Goal: Task Accomplishment & Management: Manage account settings

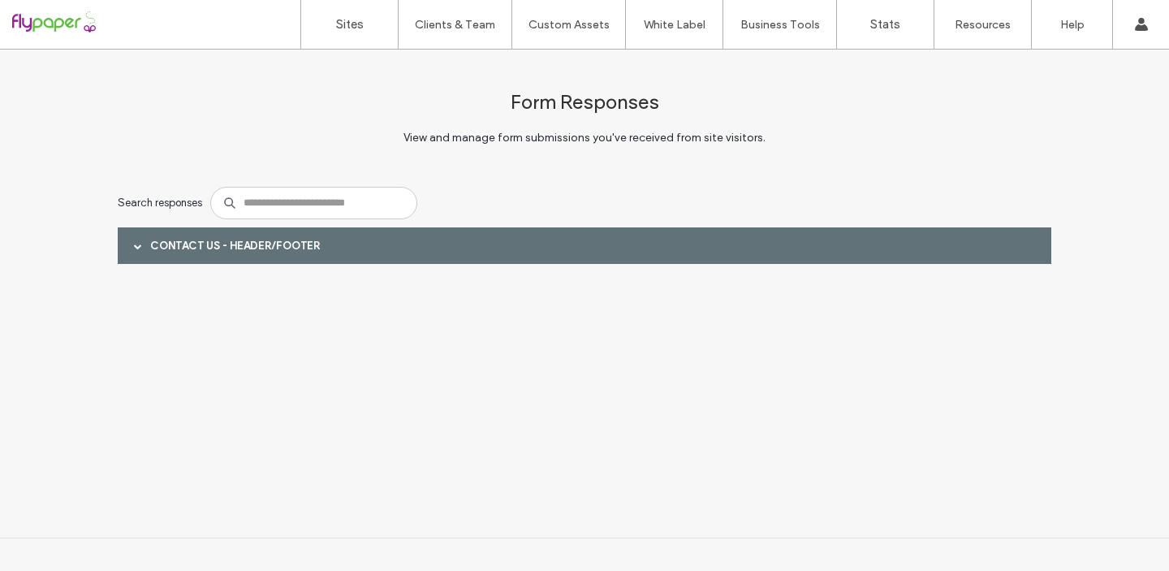
click at [139, 240] on span at bounding box center [138, 245] width 8 height 28
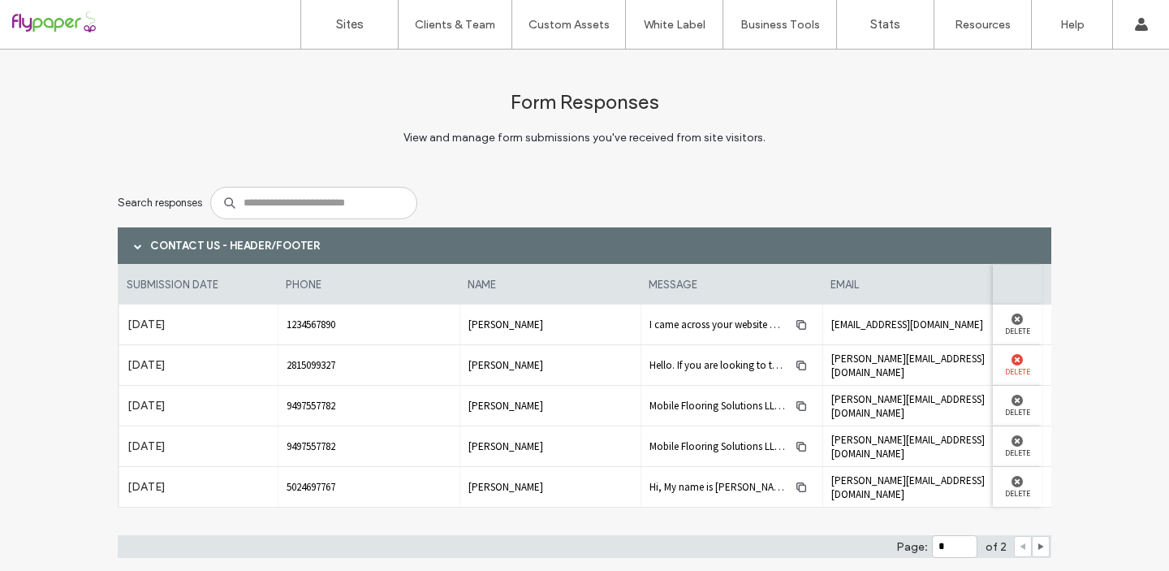
click at [1014, 359] on use at bounding box center [1017, 359] width 11 height 11
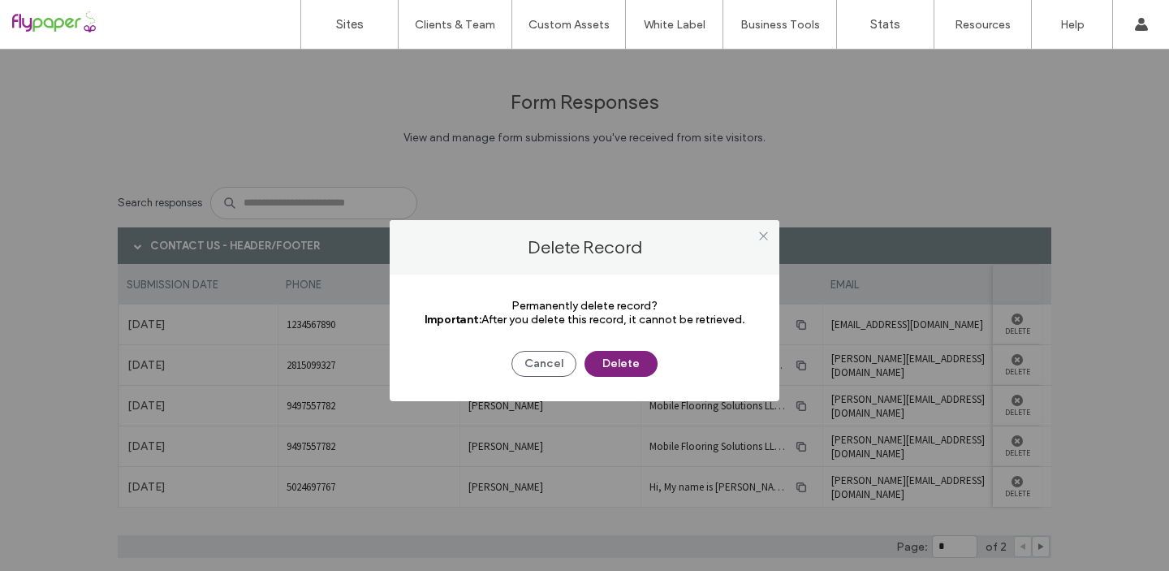
click at [640, 369] on button "Delete" at bounding box center [621, 364] width 73 height 26
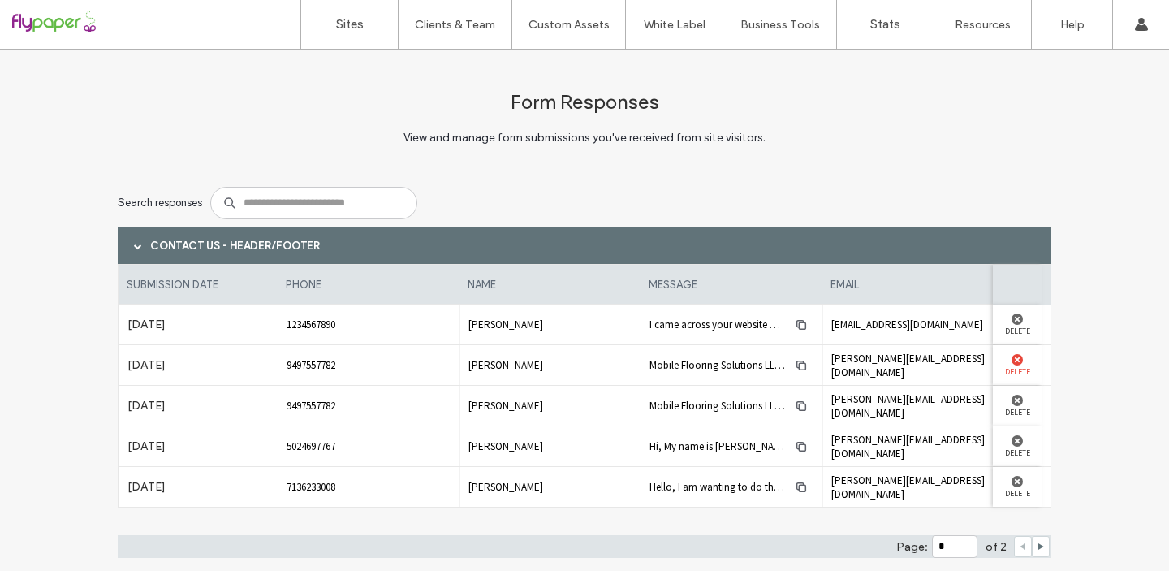
click at [1012, 359] on use at bounding box center [1017, 359] width 11 height 11
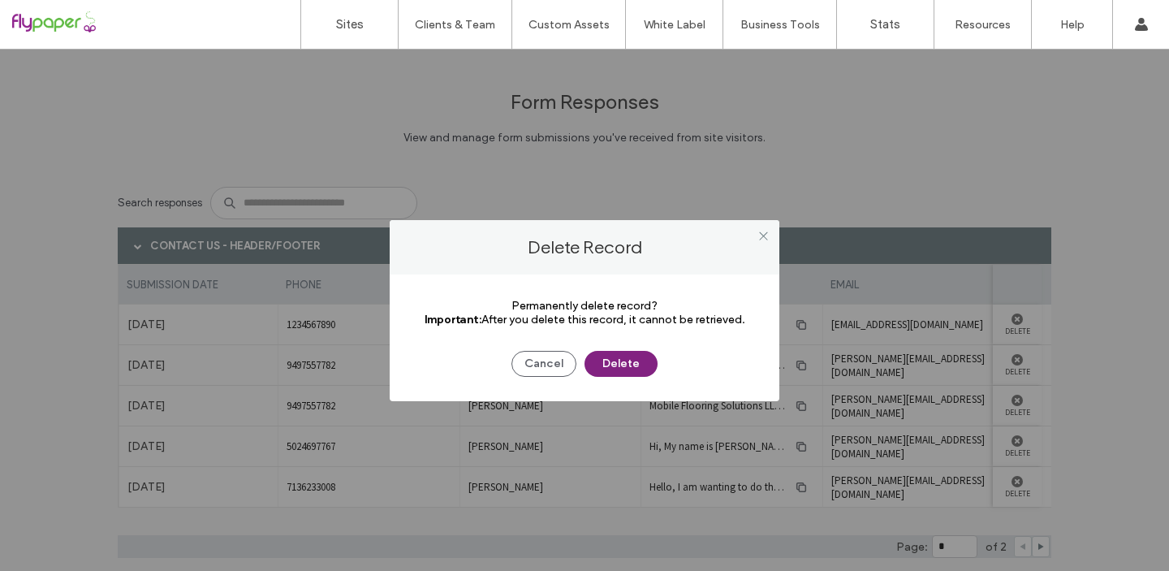
click at [648, 359] on button "Delete" at bounding box center [621, 364] width 73 height 26
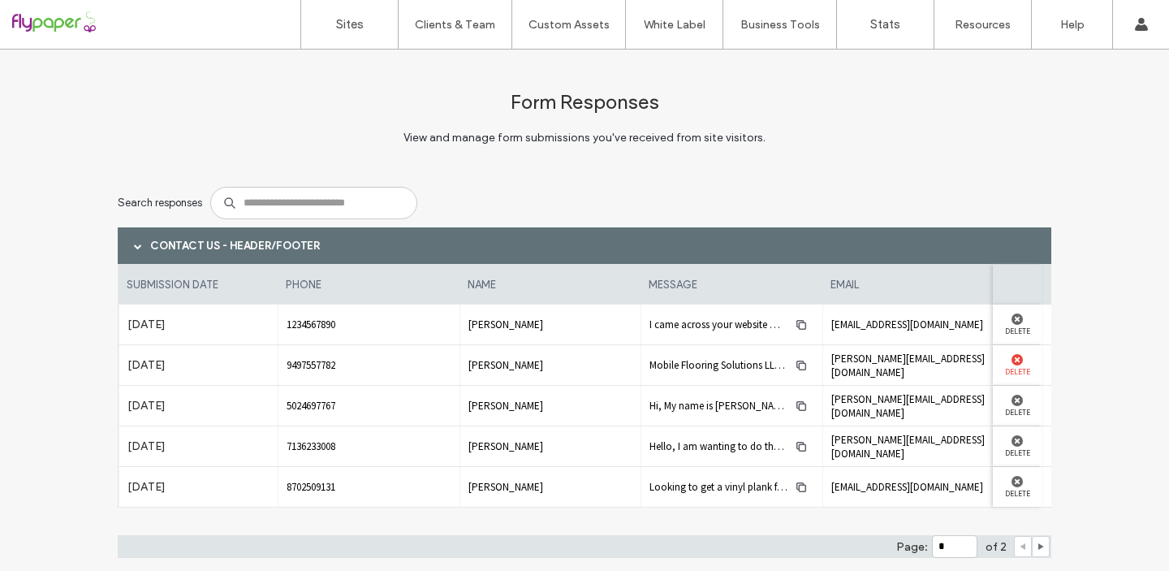
click at [1013, 360] on use at bounding box center [1017, 359] width 11 height 11
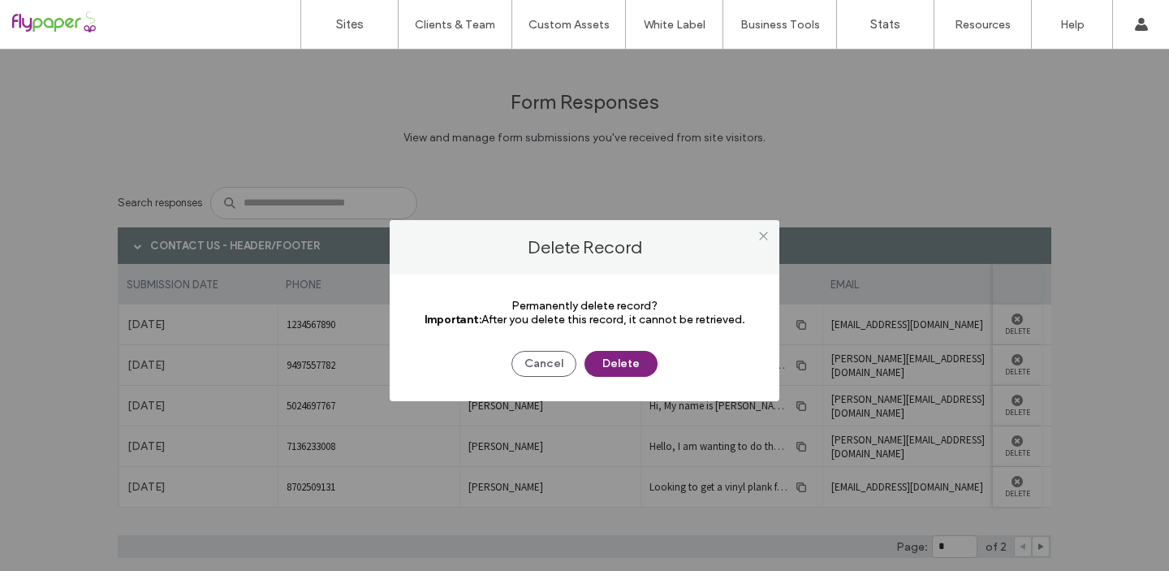
click at [617, 369] on button "Delete" at bounding box center [621, 364] width 73 height 26
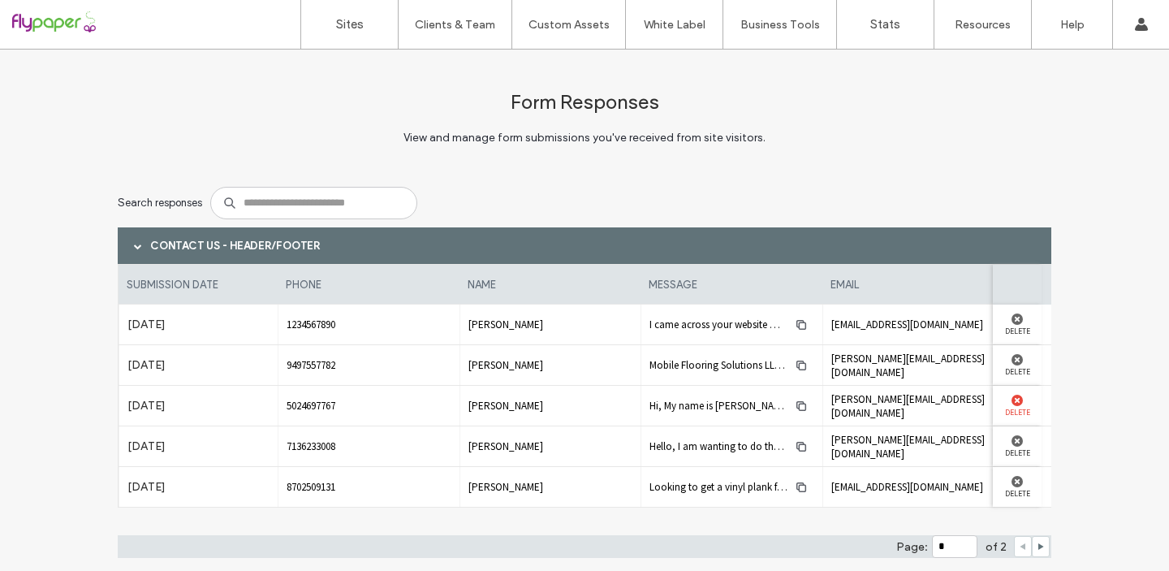
click at [1013, 400] on use at bounding box center [1017, 400] width 11 height 11
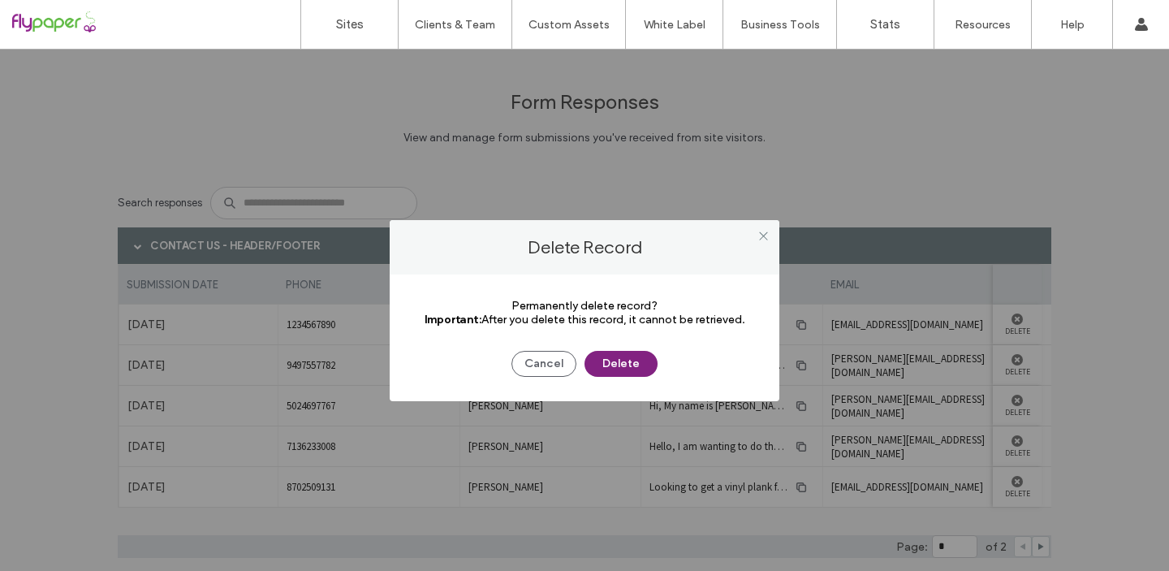
click at [620, 371] on button "Delete" at bounding box center [621, 364] width 73 height 26
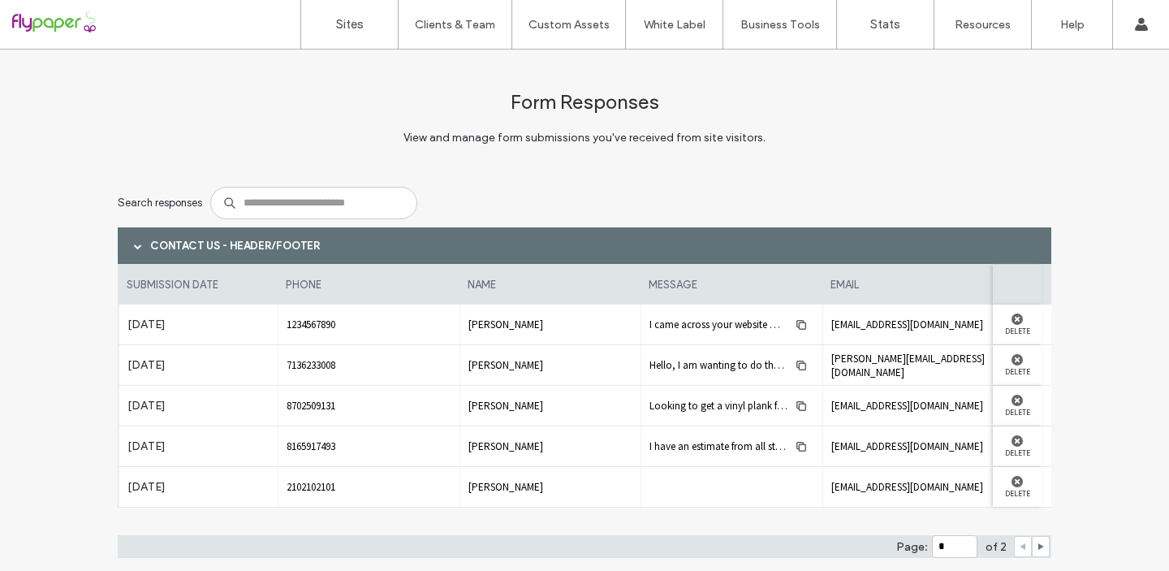
scroll to position [49, 0]
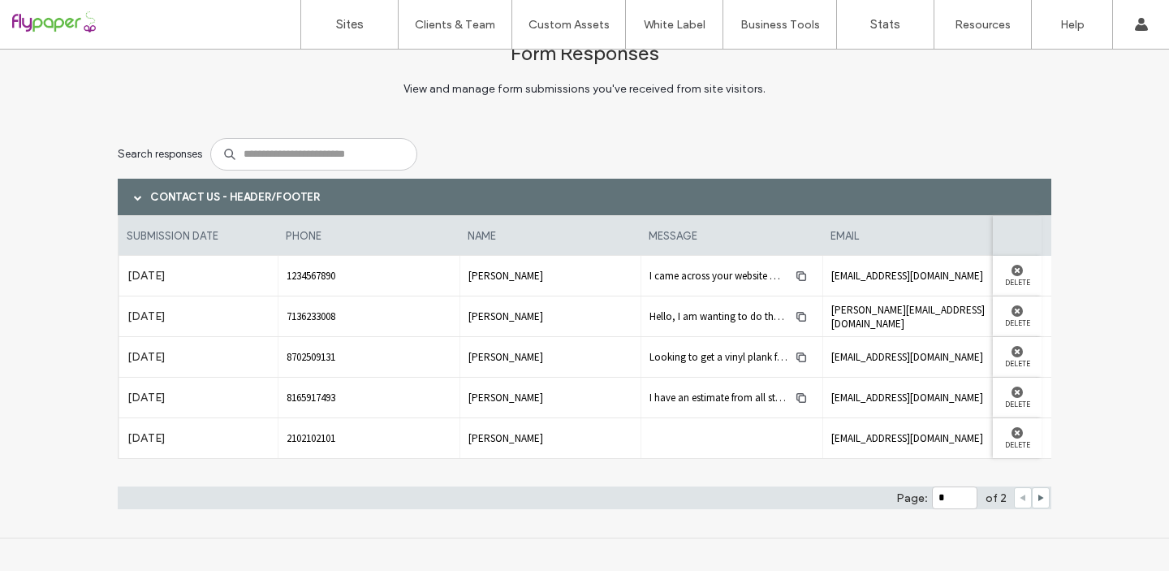
click at [134, 192] on span at bounding box center [138, 197] width 8 height 28
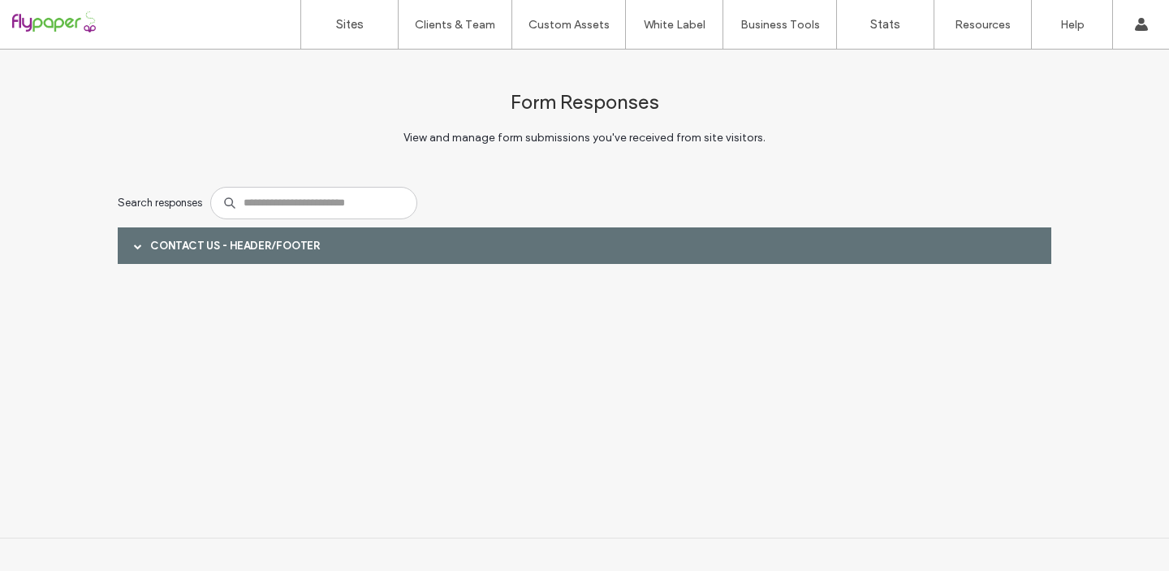
scroll to position [0, 0]
click at [76, 23] on div at bounding box center [104, 24] width 184 height 26
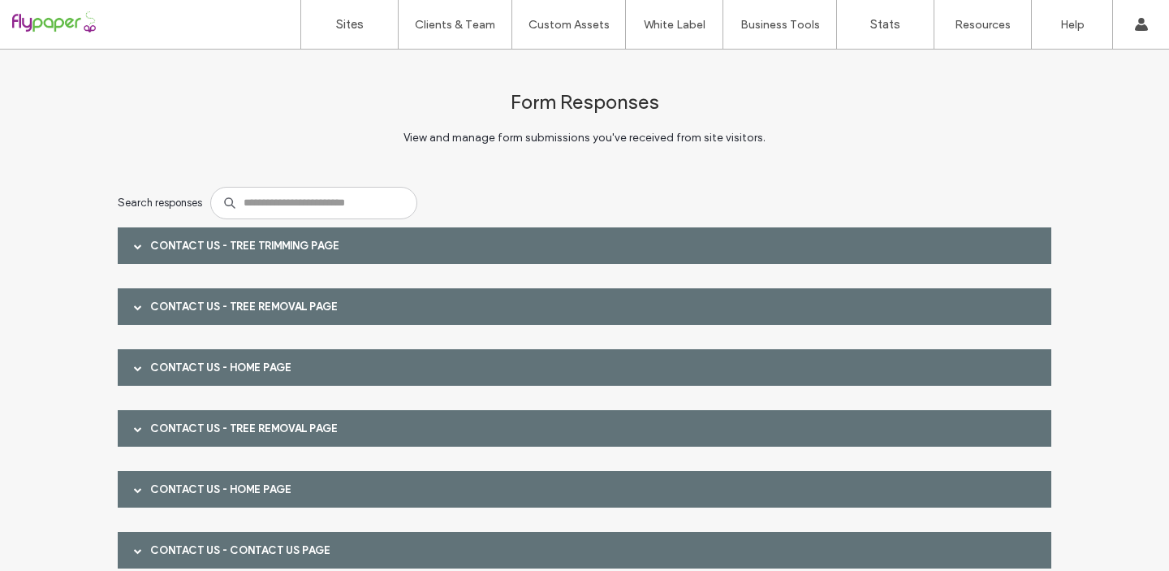
click at [136, 250] on div at bounding box center [138, 245] width 24 height 28
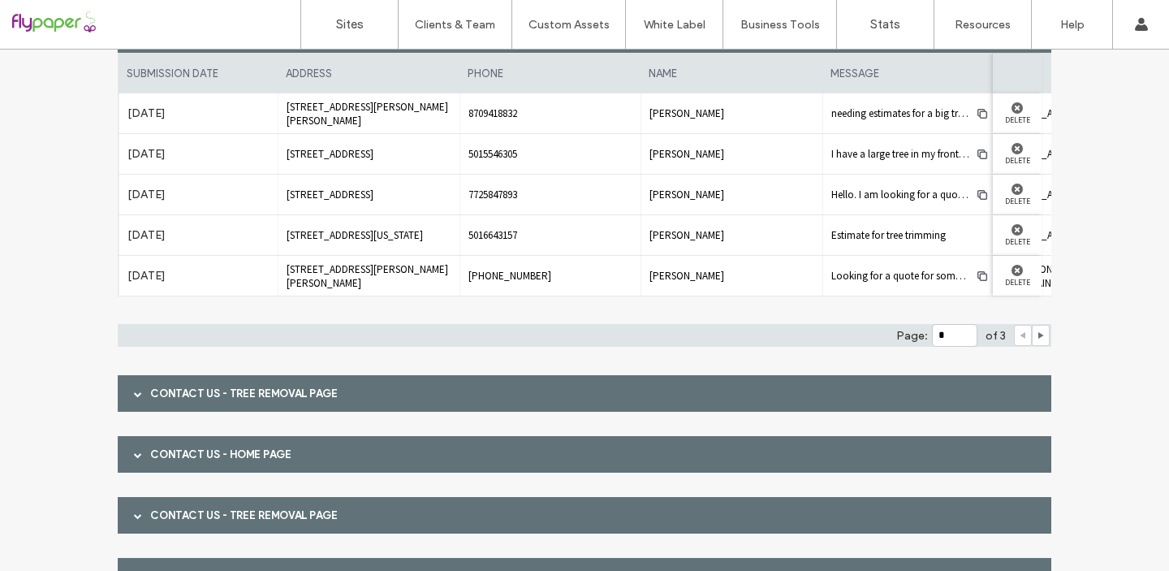
click at [127, 388] on div at bounding box center [138, 393] width 24 height 28
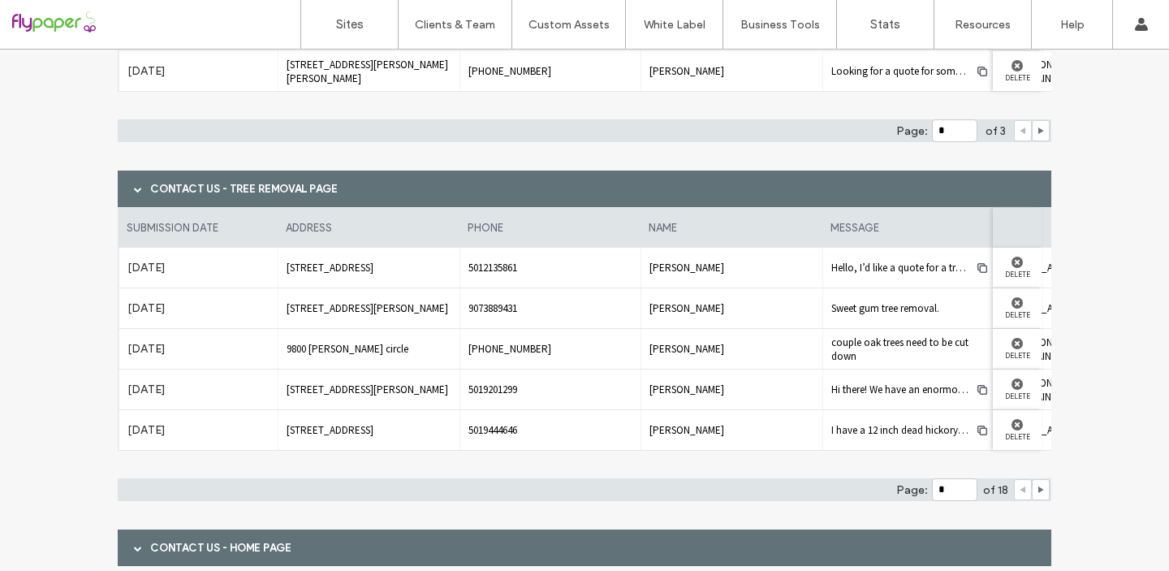
scroll to position [424, 0]
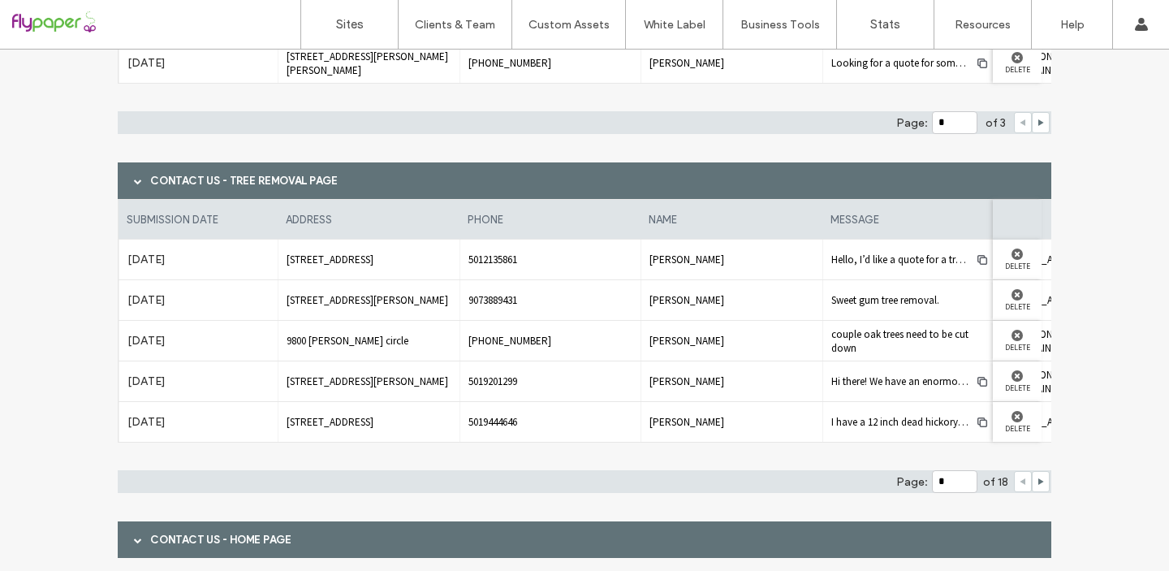
click at [134, 536] on span at bounding box center [138, 540] width 8 height 8
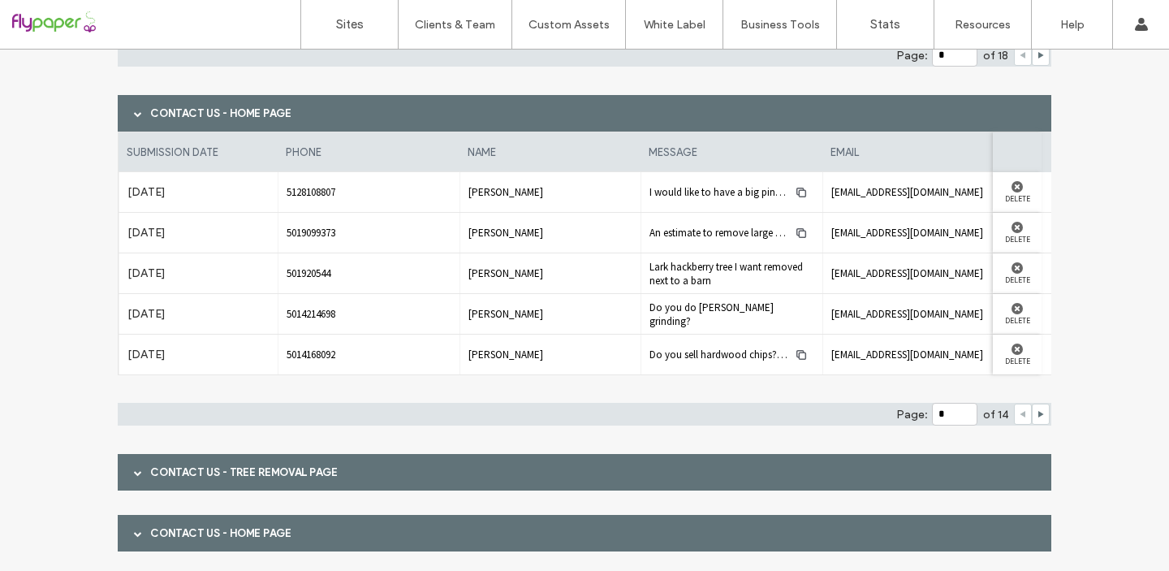
scroll to position [851, 0]
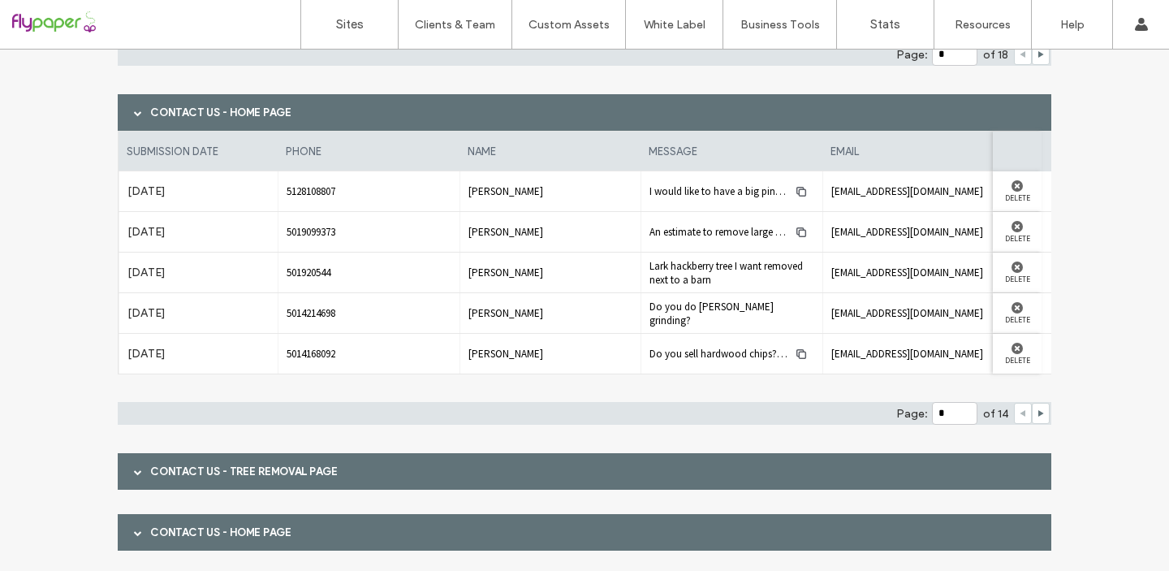
click at [134, 468] on span at bounding box center [138, 472] width 8 height 8
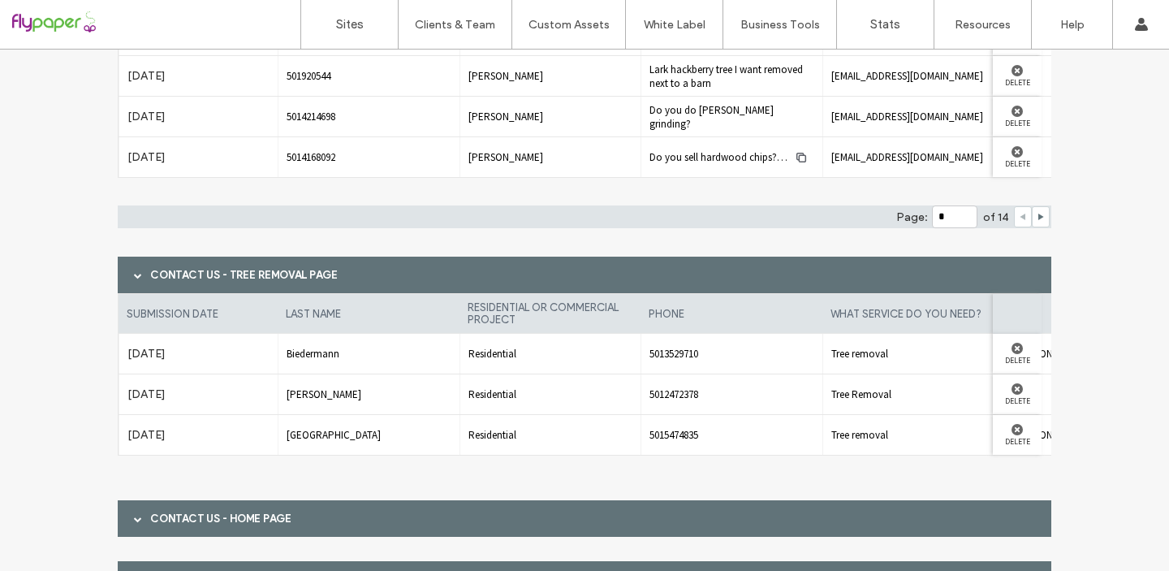
scroll to position [1048, 0]
click at [134, 518] on span at bounding box center [138, 518] width 8 height 8
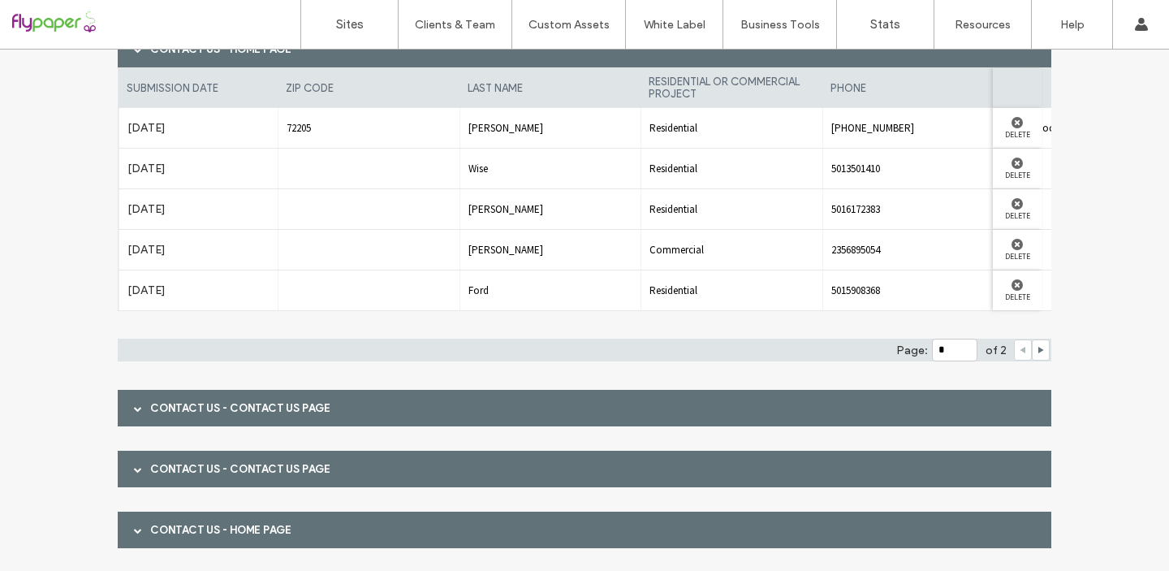
scroll to position [1518, 0]
click at [134, 415] on span at bounding box center [138, 407] width 8 height 28
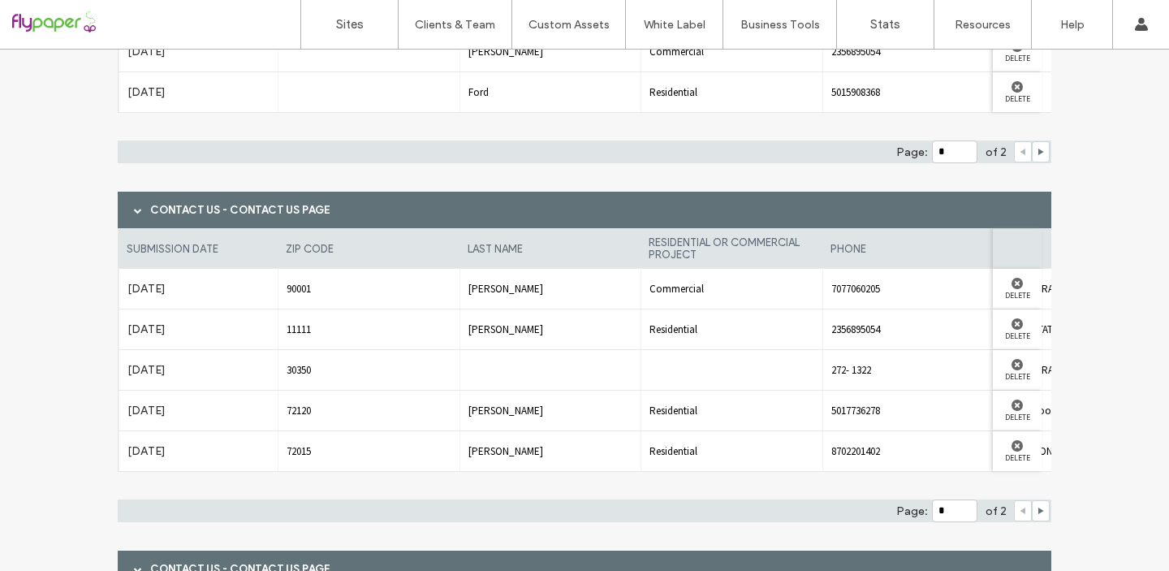
scroll to position [1717, 0]
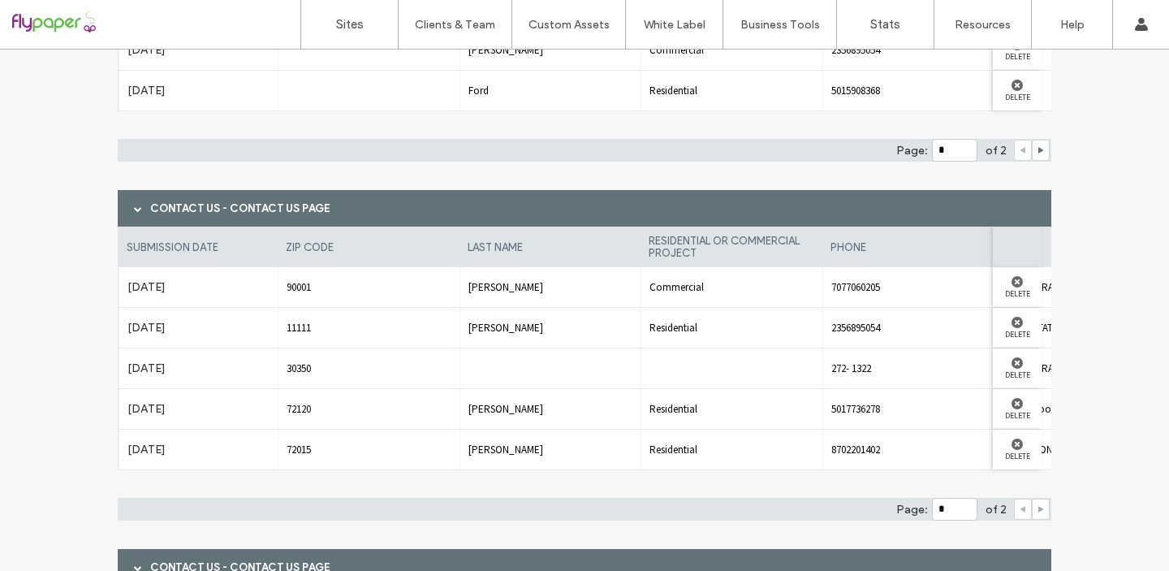
click at [1039, 510] on use at bounding box center [1042, 509] width 6 height 6
type input "*"
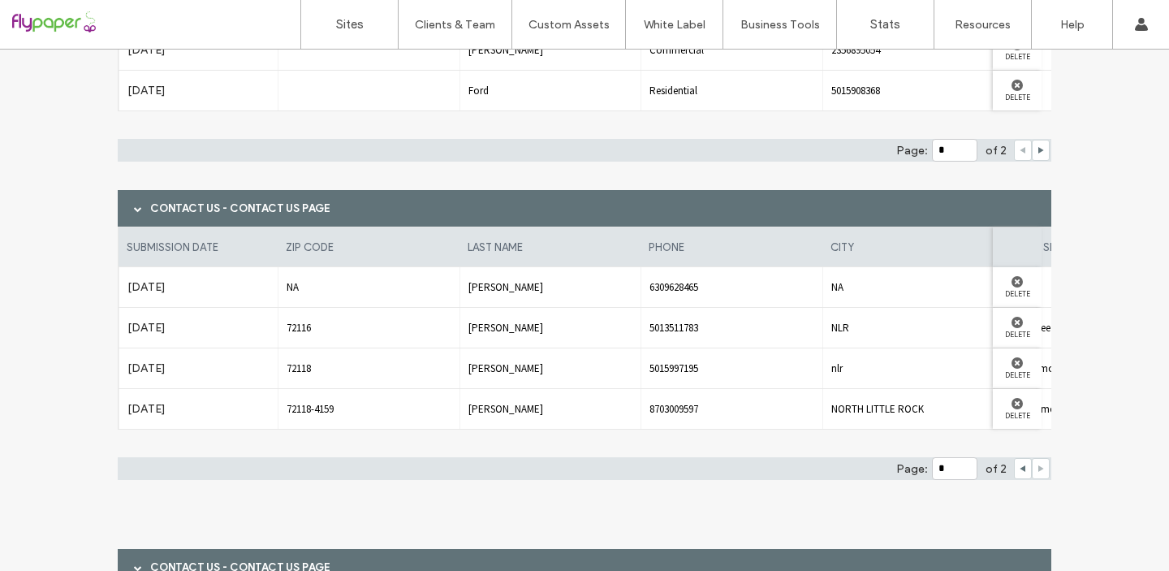
click at [1033, 469] on div at bounding box center [1041, 468] width 18 height 21
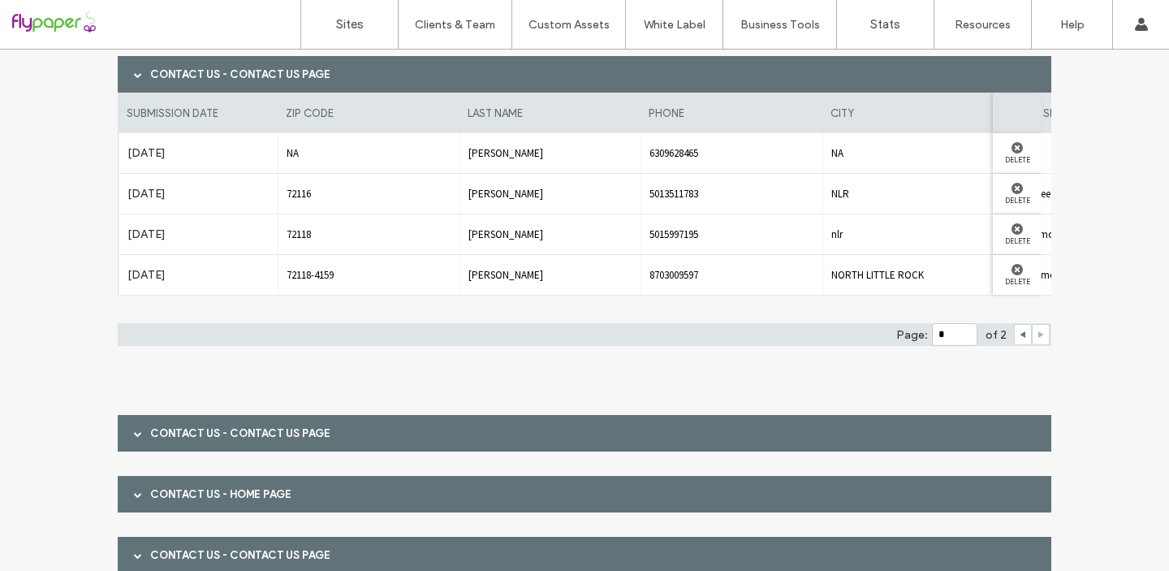
scroll to position [1852, 0]
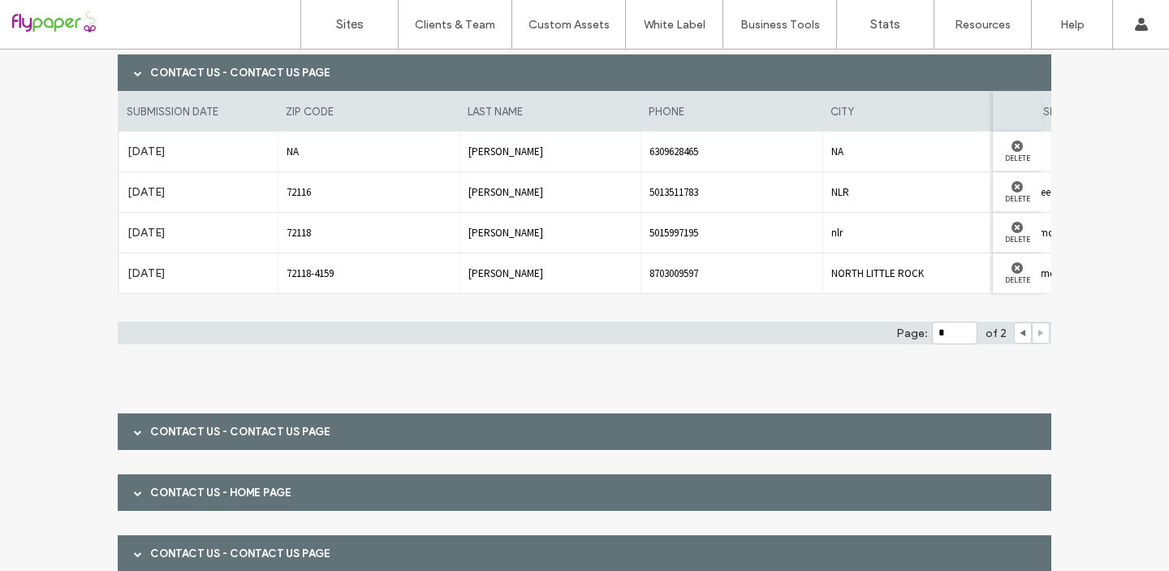
click at [134, 431] on span at bounding box center [138, 432] width 8 height 8
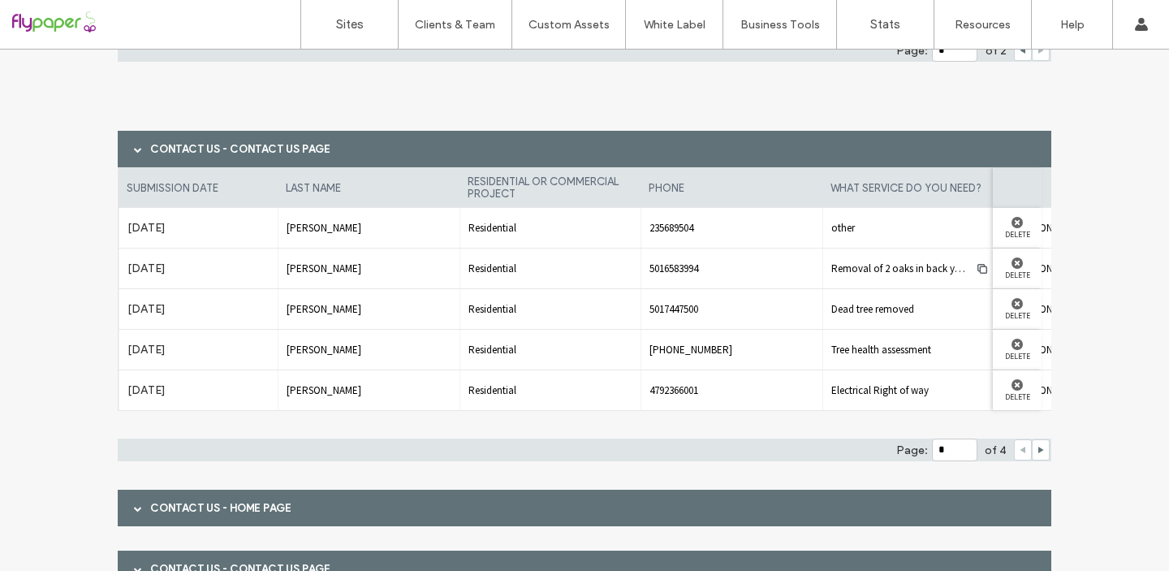
scroll to position [2137, 0]
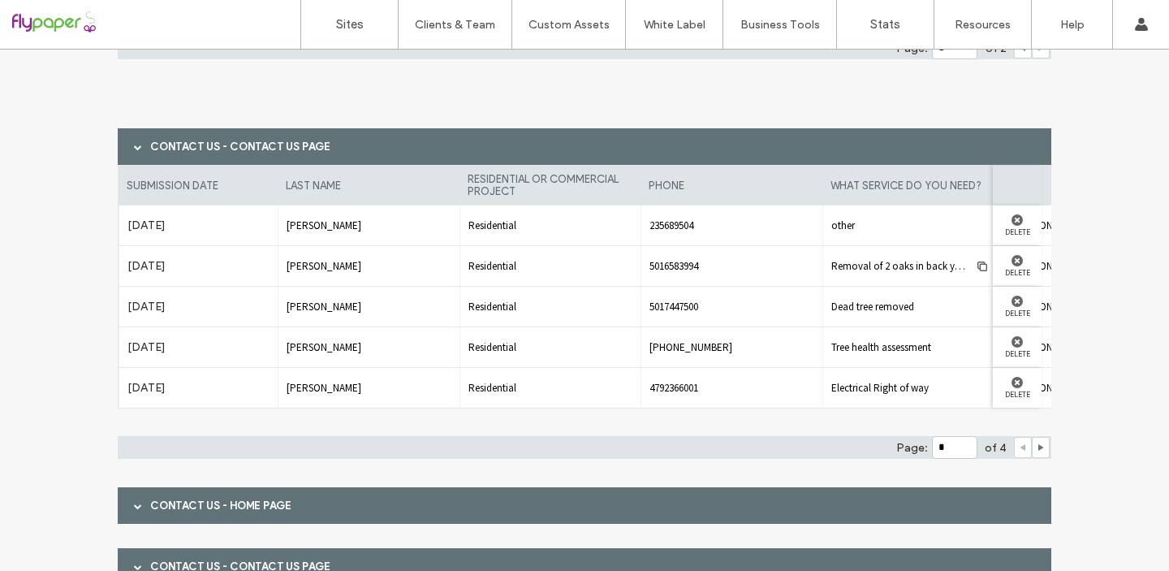
click at [126, 515] on div at bounding box center [138, 505] width 24 height 28
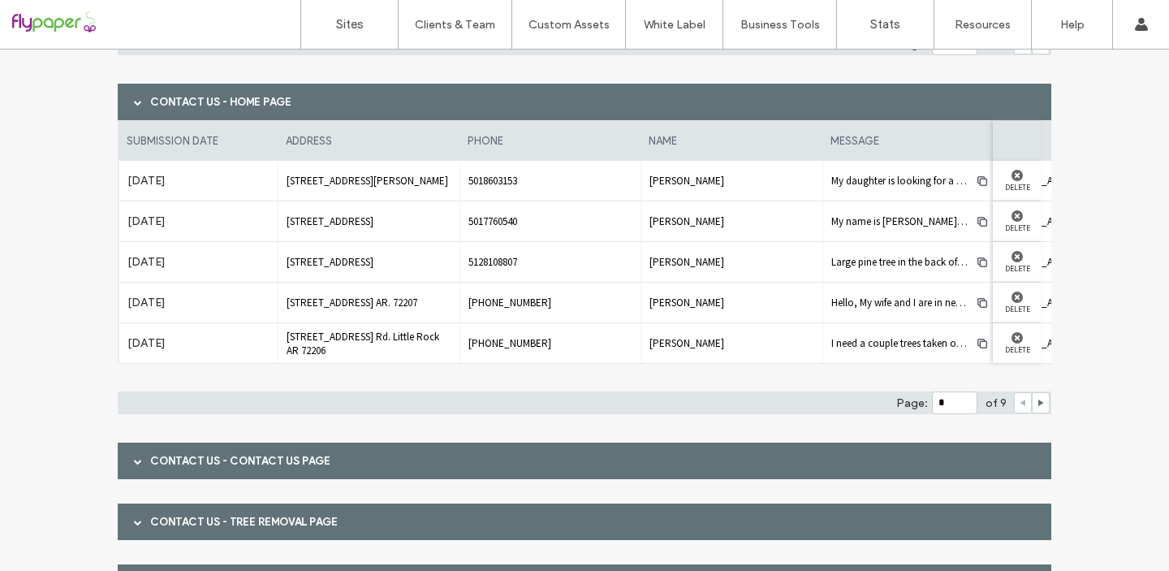
scroll to position [2581, 0]
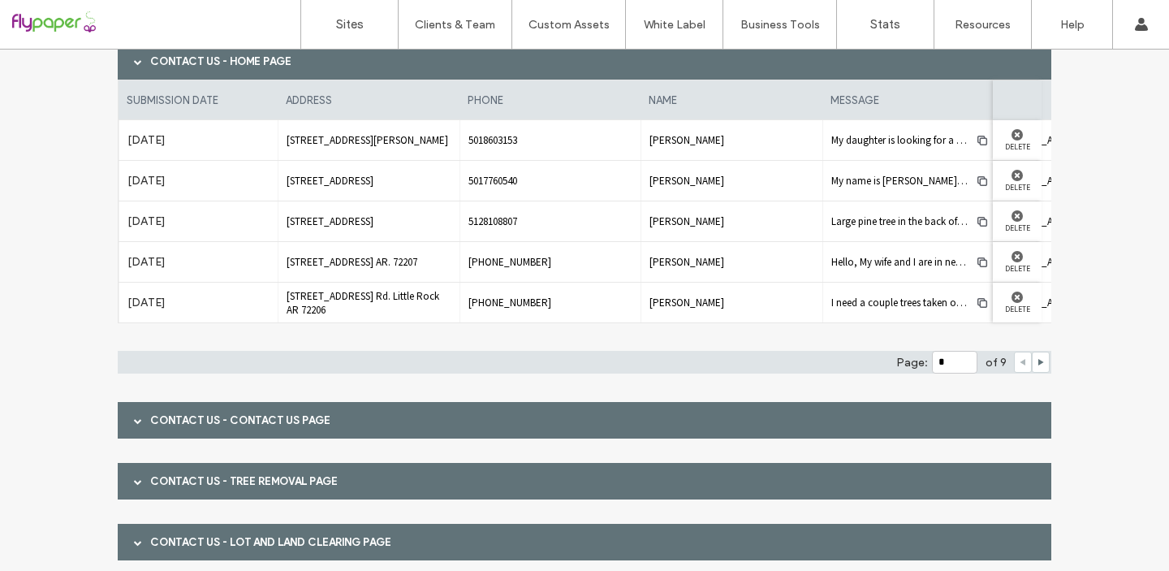
click at [134, 417] on span at bounding box center [138, 421] width 8 height 8
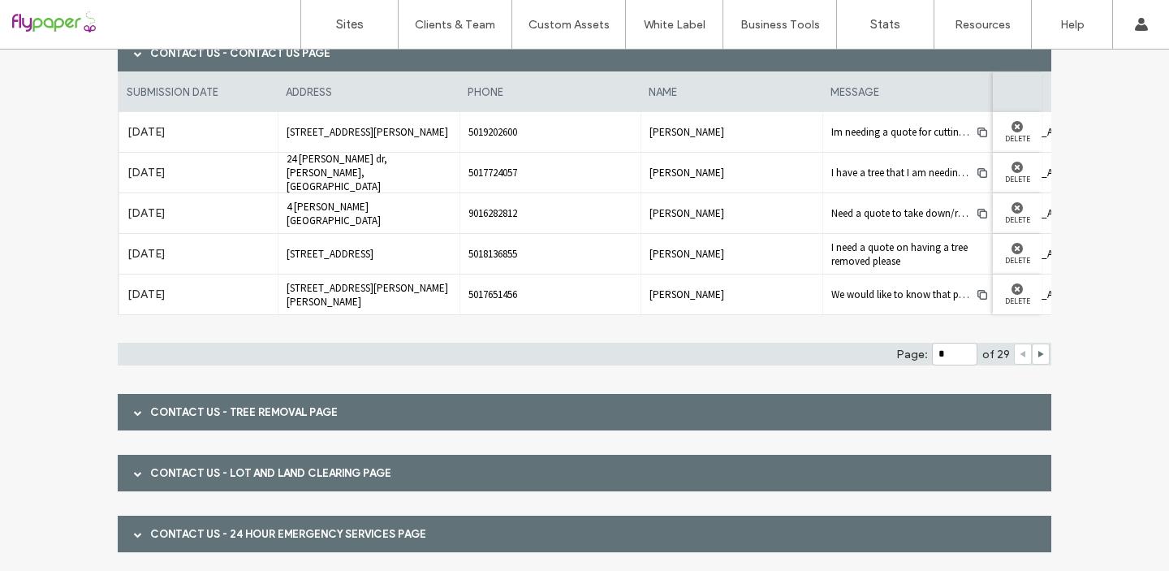
scroll to position [2955, 0]
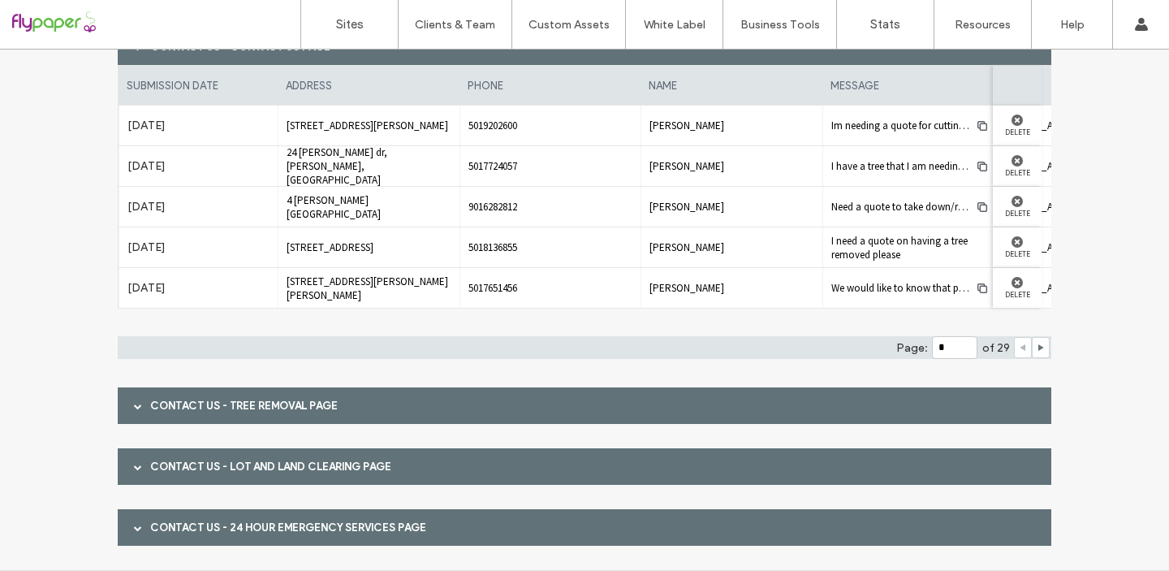
click at [134, 415] on span at bounding box center [138, 405] width 8 height 28
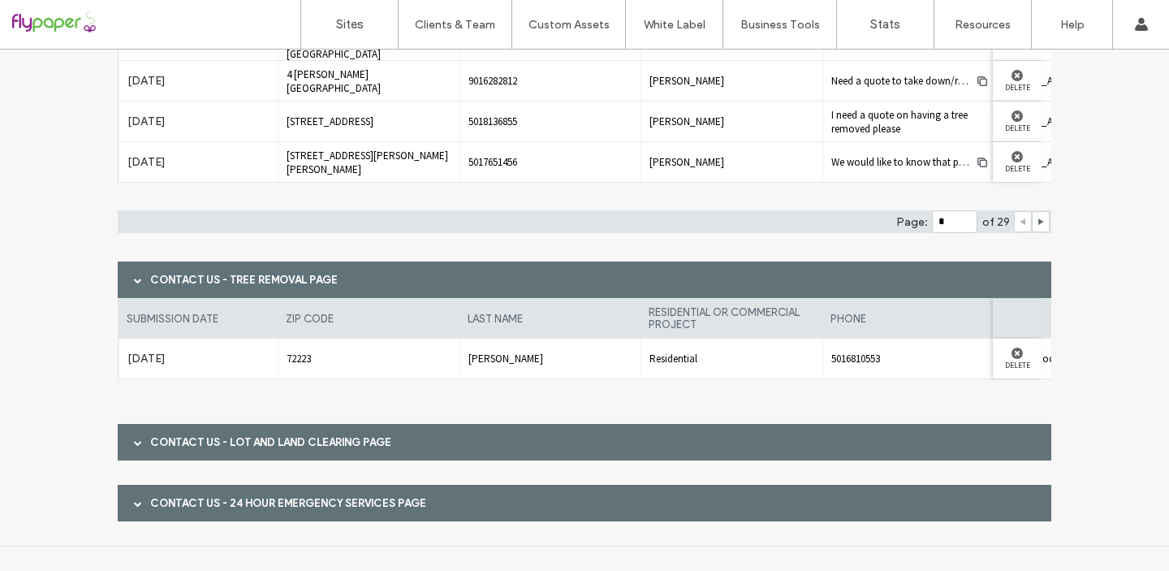
scroll to position [3089, 0]
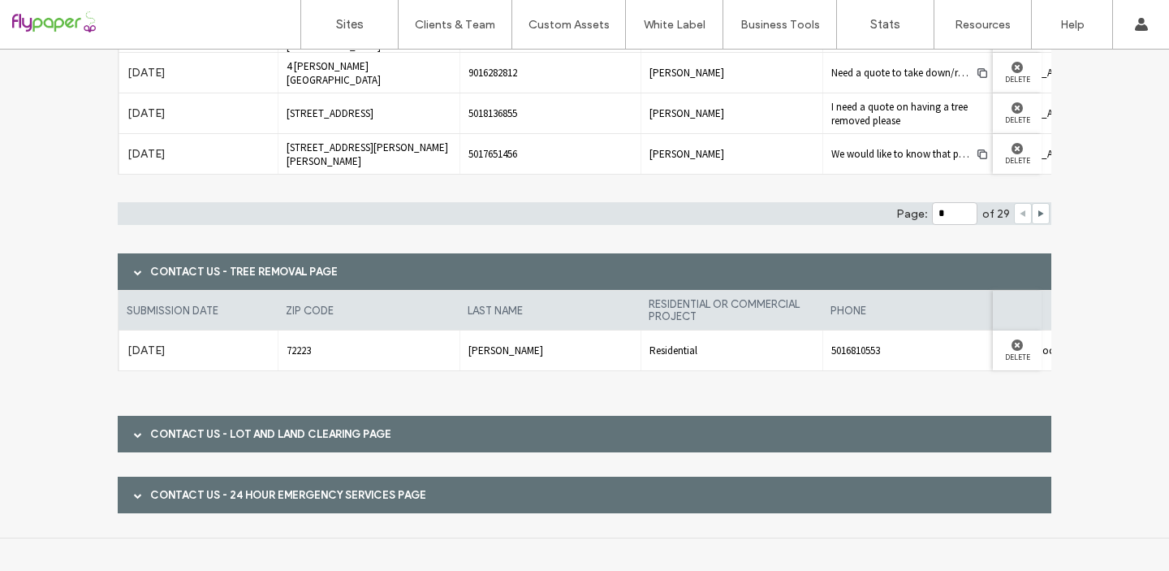
click at [127, 434] on div at bounding box center [138, 434] width 24 height 28
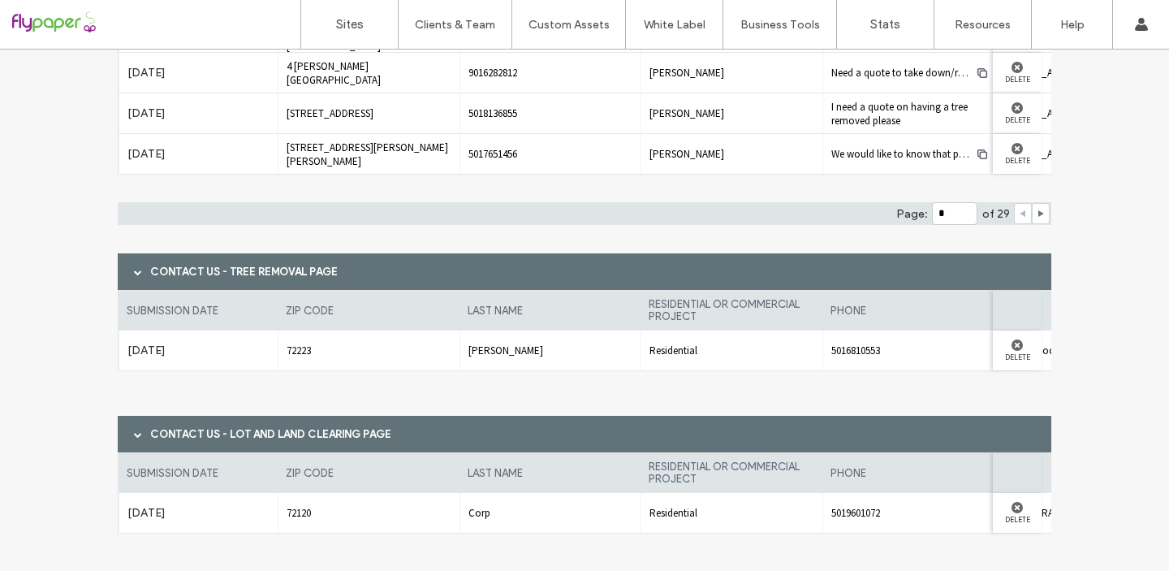
scroll to position [3190, 0]
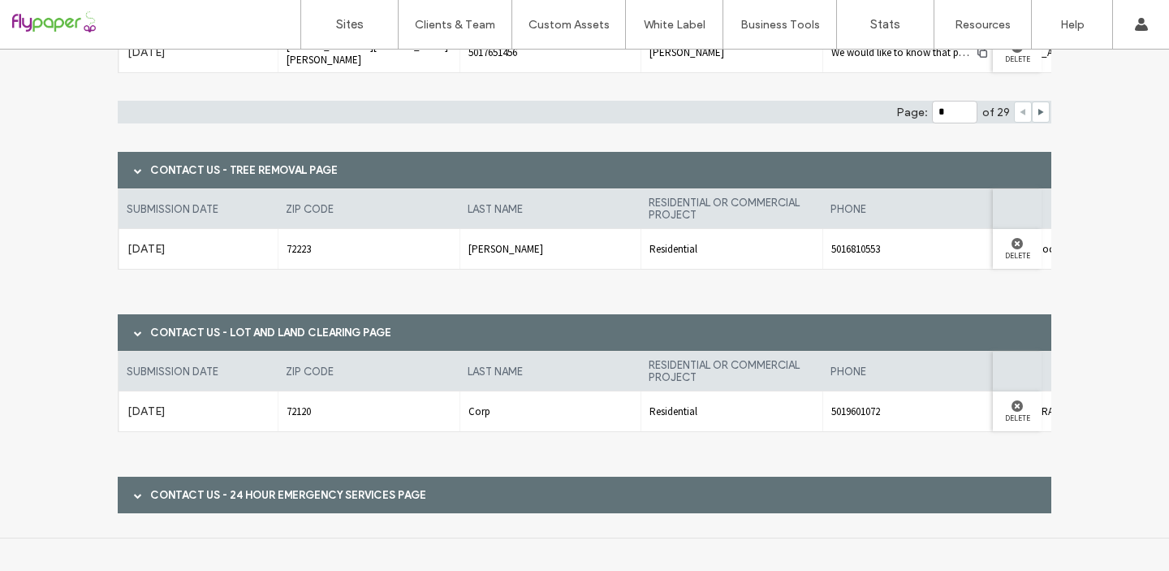
click at [134, 494] on span at bounding box center [138, 495] width 8 height 8
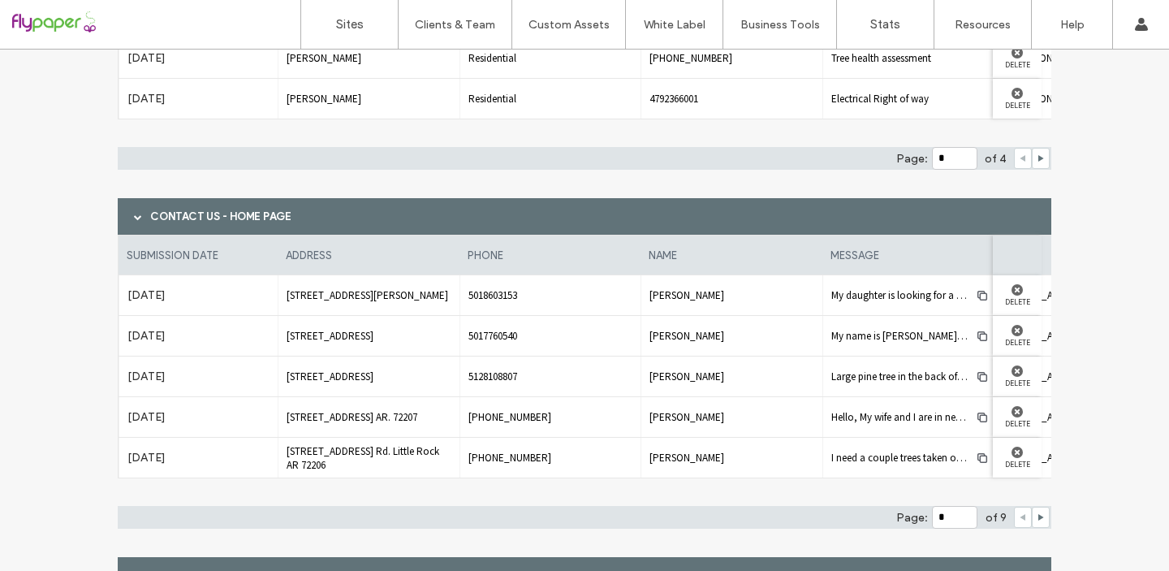
scroll to position [2442, 0]
